Goal: Information Seeking & Learning: Learn about a topic

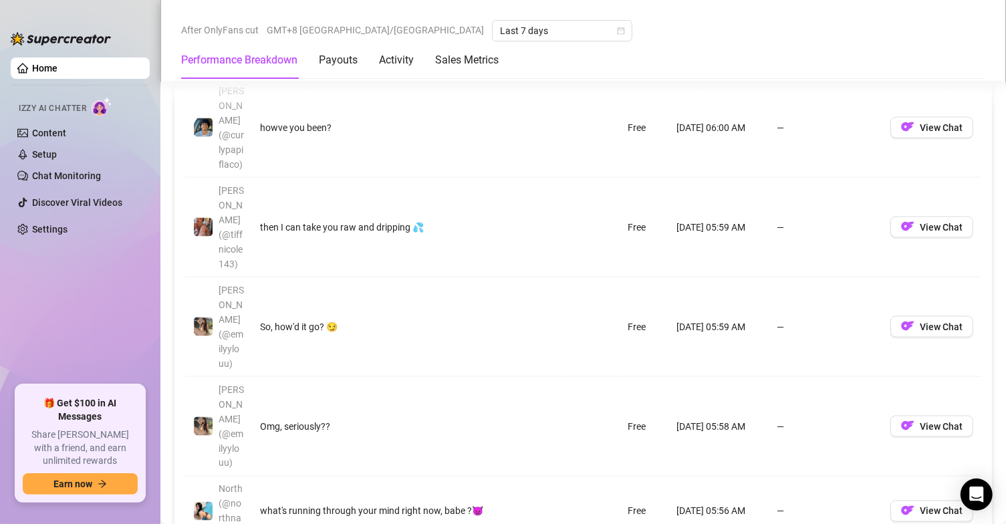
scroll to position [1337, 0]
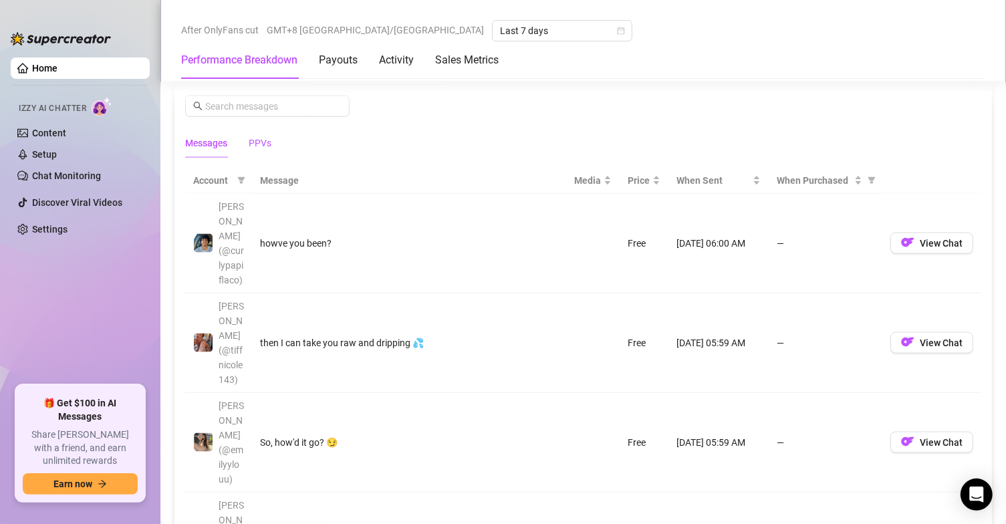
click at [261, 147] on div "PPVs" at bounding box center [260, 143] width 23 height 15
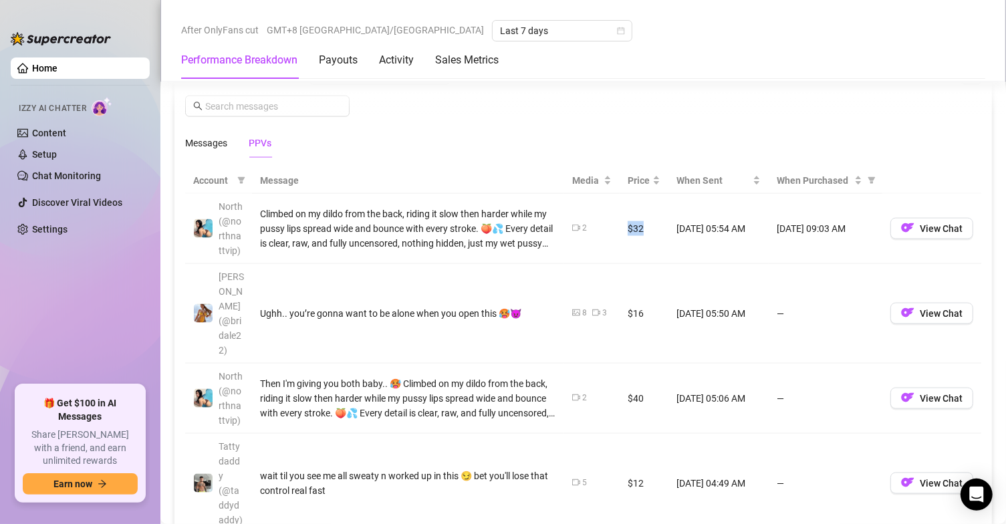
drag, startPoint x: 620, startPoint y: 231, endPoint x: 629, endPoint y: 279, distance: 49.6
click at [620, 232] on td "$32" at bounding box center [644, 229] width 49 height 70
click at [629, 279] on td "$16" at bounding box center [644, 314] width 49 height 100
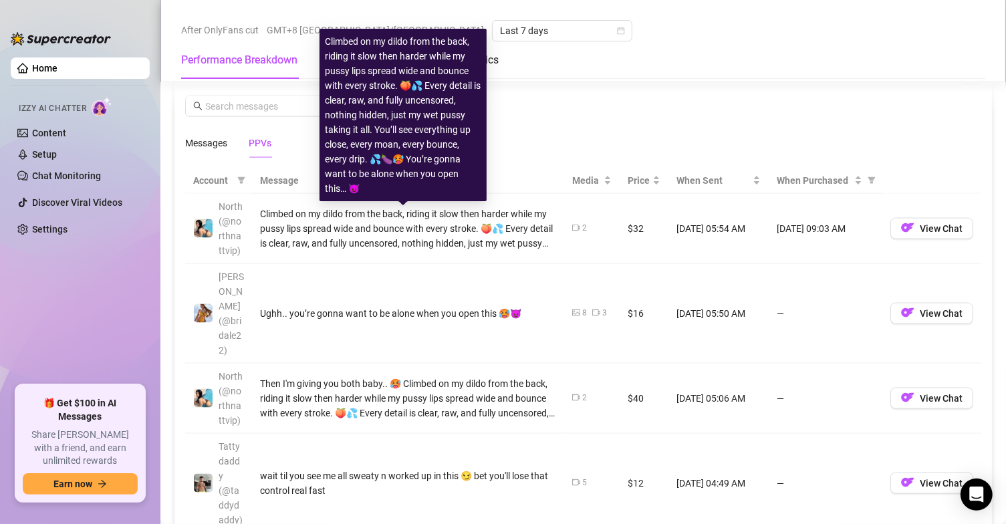
click at [495, 228] on div "Climbed on my dildo from the back, riding it slow then harder while my pussy li…" at bounding box center [408, 229] width 296 height 44
click at [411, 111] on div "Climbed on my dildo from the back, riding it slow then harder while my pussy li…" at bounding box center [403, 115] width 167 height 172
click at [414, 175] on div "Climbed on my dildo from the back, riding it slow then harder while my pussy li…" at bounding box center [403, 115] width 156 height 162
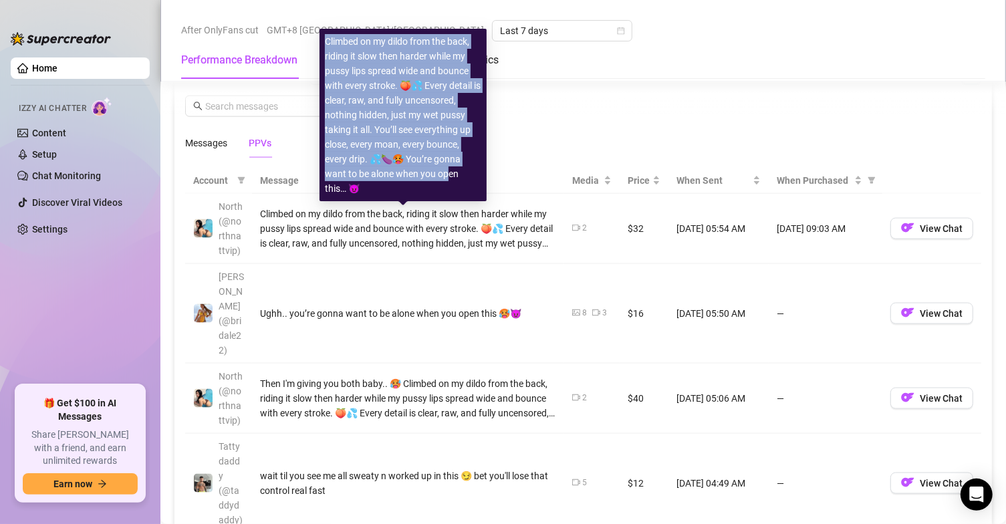
drag, startPoint x: 324, startPoint y: 43, endPoint x: 446, endPoint y: 175, distance: 180.3
click at [446, 175] on div "Climbed on my dildo from the back, riding it slow then harder while my pussy li…" at bounding box center [403, 115] width 167 height 172
click at [431, 100] on div "Climbed on my dildo from the back, riding it slow then harder while my pussy li…" at bounding box center [403, 115] width 156 height 162
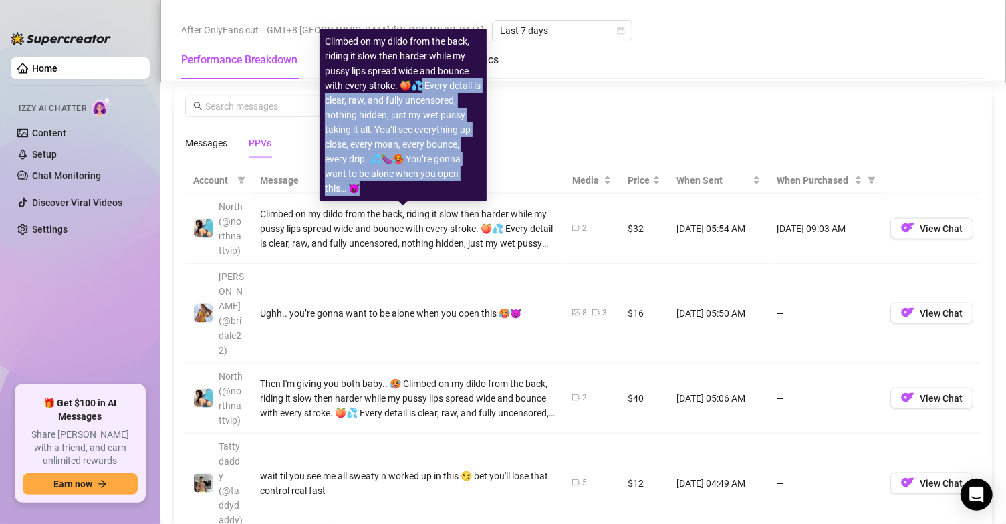
drag, startPoint x: 424, startPoint y: 86, endPoint x: 473, endPoint y: 185, distance: 110.9
click at [473, 185] on div "Climbed on my dildo from the back, riding it slow then harder while my pussy li…" at bounding box center [403, 115] width 156 height 162
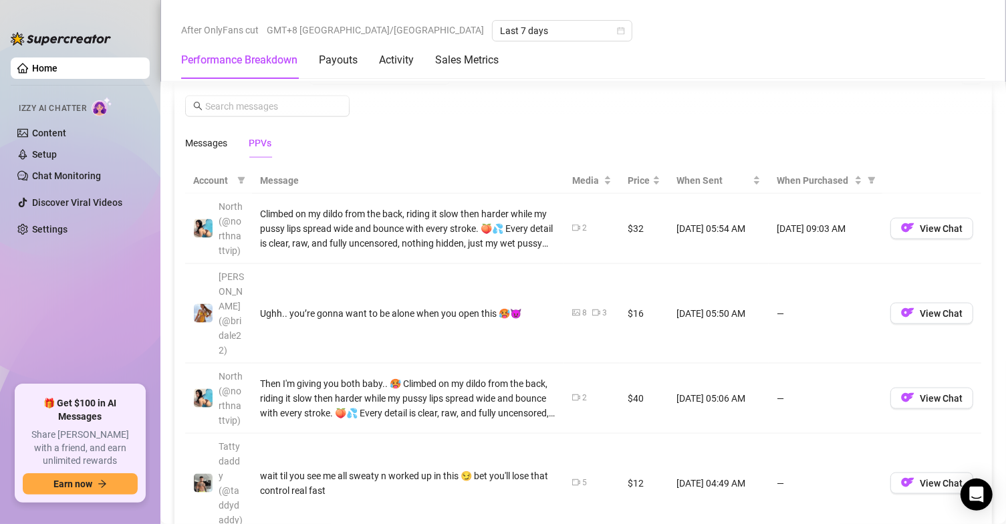
copy div "very detail is clear, raw, and fully uncensored, nothing hidden, just my wet pu…"
